Goal: Task Accomplishment & Management: Complete application form

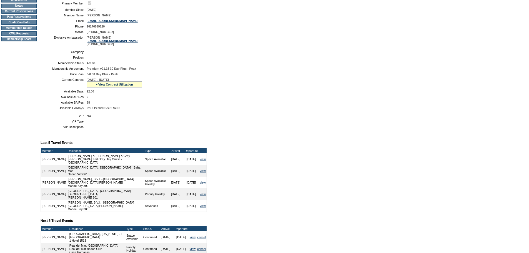
scroll to position [83, 0]
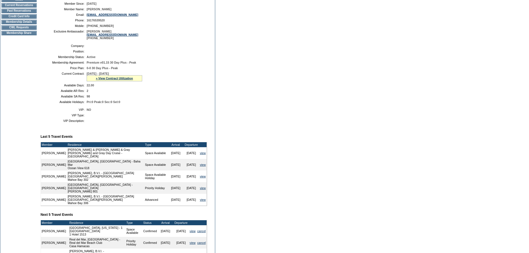
click at [22, 30] on td "CWL Requests" at bounding box center [18, 27] width 35 height 4
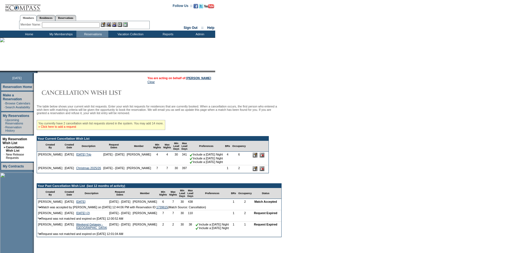
click at [65, 128] on link "» Click here to add a request" at bounding box center [57, 126] width 38 height 3
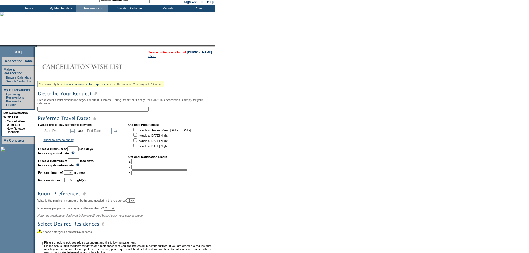
scroll to position [83, 0]
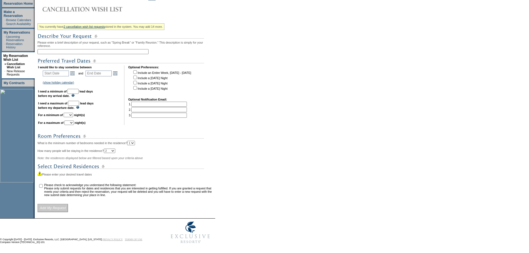
click at [61, 54] on input "text" at bounding box center [92, 51] width 111 height 5
type input "Holiday 26/27"
click at [72, 75] on link "Open the calendar popup." at bounding box center [72, 73] width 6 height 6
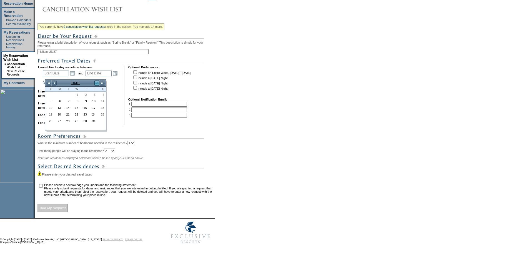
click at [95, 82] on link ">" at bounding box center [97, 83] width 6 height 6
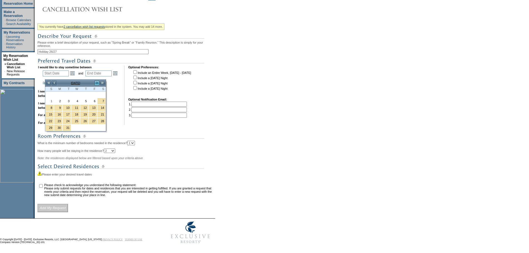
click at [95, 82] on link ">" at bounding box center [97, 83] width 6 height 6
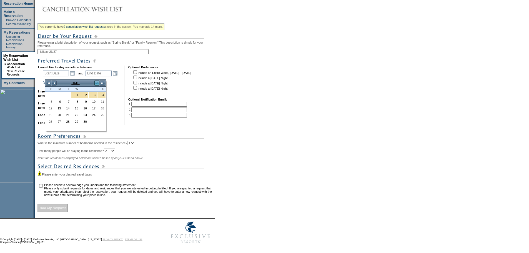
click at [95, 82] on link ">" at bounding box center [97, 83] width 6 height 6
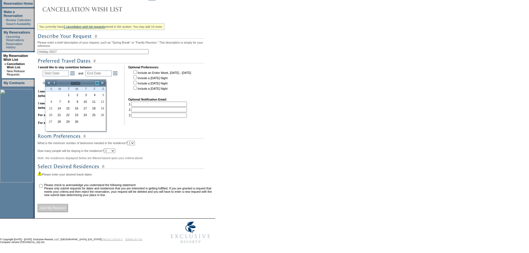
click at [95, 82] on link ">" at bounding box center [97, 83] width 6 height 6
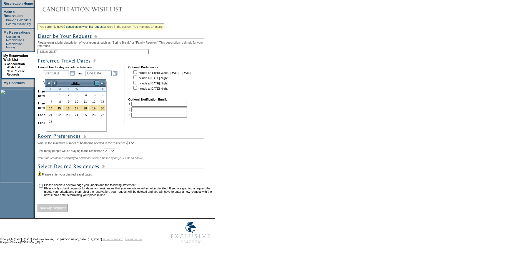
click at [95, 82] on link ">" at bounding box center [97, 83] width 6 height 6
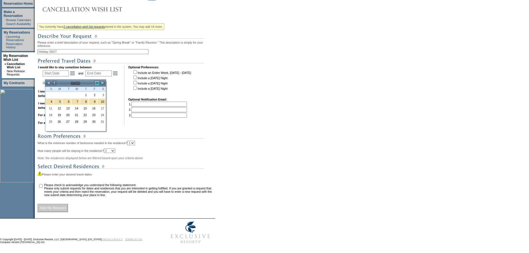
click at [95, 82] on link ">" at bounding box center [97, 83] width 6 height 6
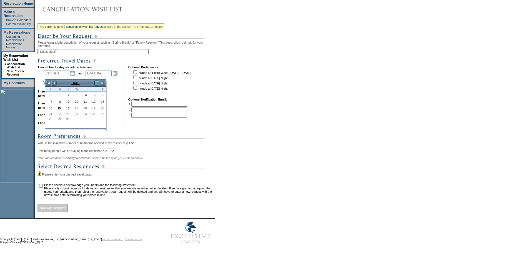
click at [96, 82] on link ">" at bounding box center [97, 83] width 6 height 6
drag, startPoint x: 69, startPoint y: 53, endPoint x: 23, endPoint y: 56, distance: 45.6
click at [23, 55] on tr "October 2, 2025 Reservation Home Make a Reservation · Browse Calendars · Search…" at bounding box center [107, 104] width 215 height 229
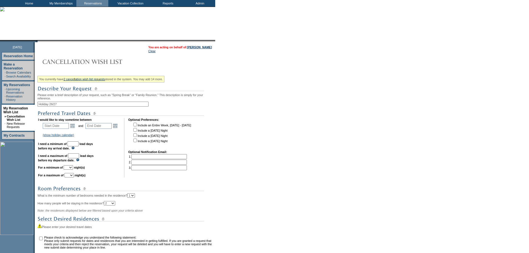
scroll to position [0, 0]
